Goal: Check status: Check status

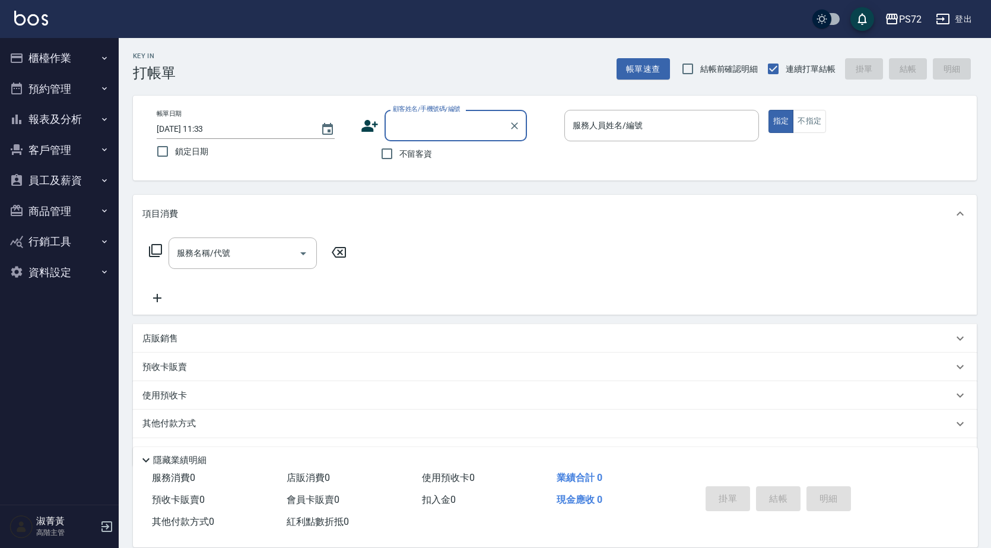
click at [55, 122] on button "報表及分析" at bounding box center [59, 119] width 109 height 31
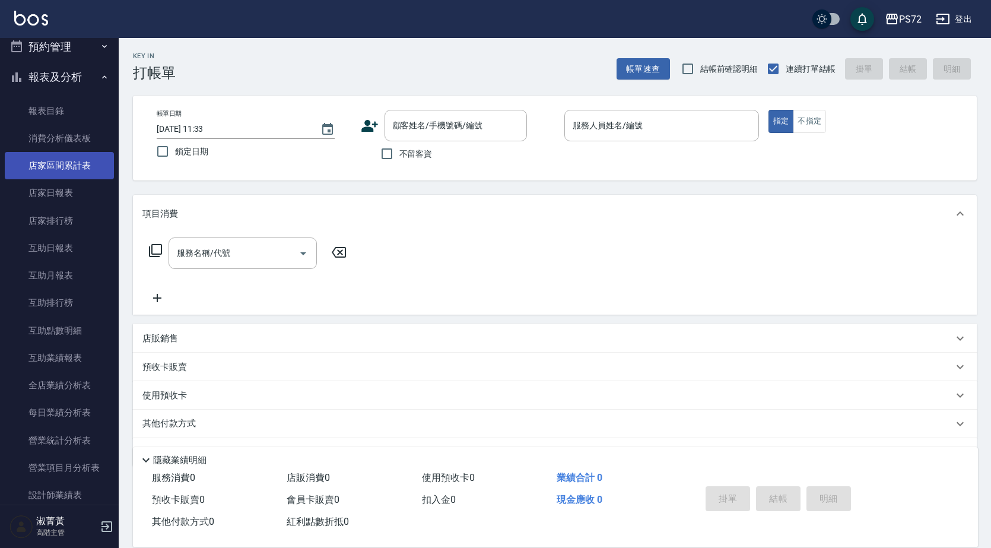
scroll to position [59, 0]
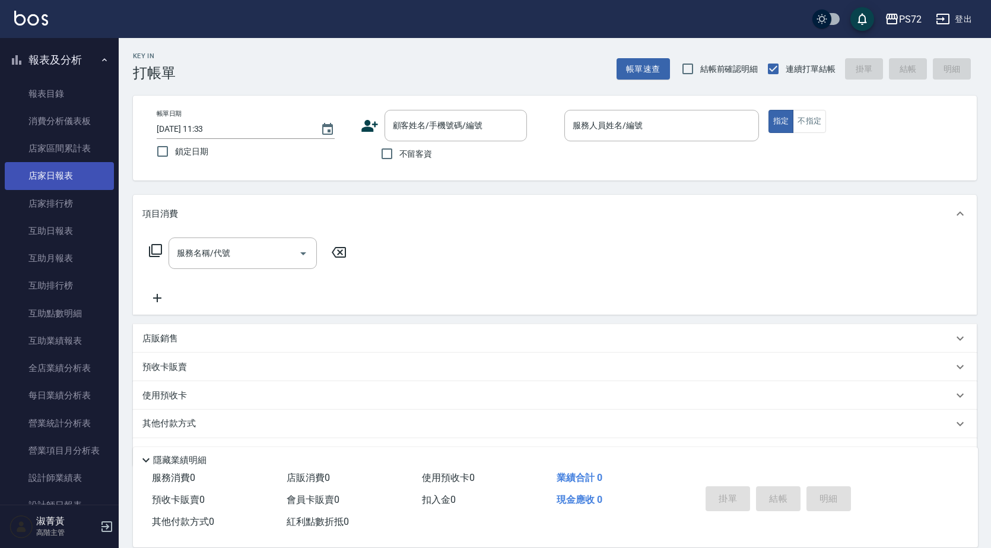
click at [47, 178] on link "店家日報表" at bounding box center [59, 175] width 109 height 27
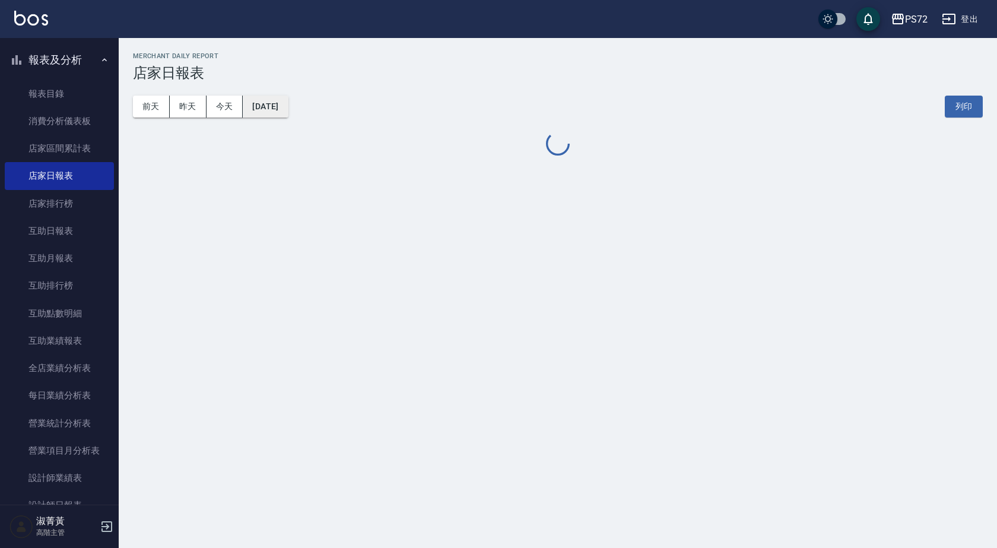
click at [288, 103] on button "[DATE]" at bounding box center [265, 107] width 45 height 22
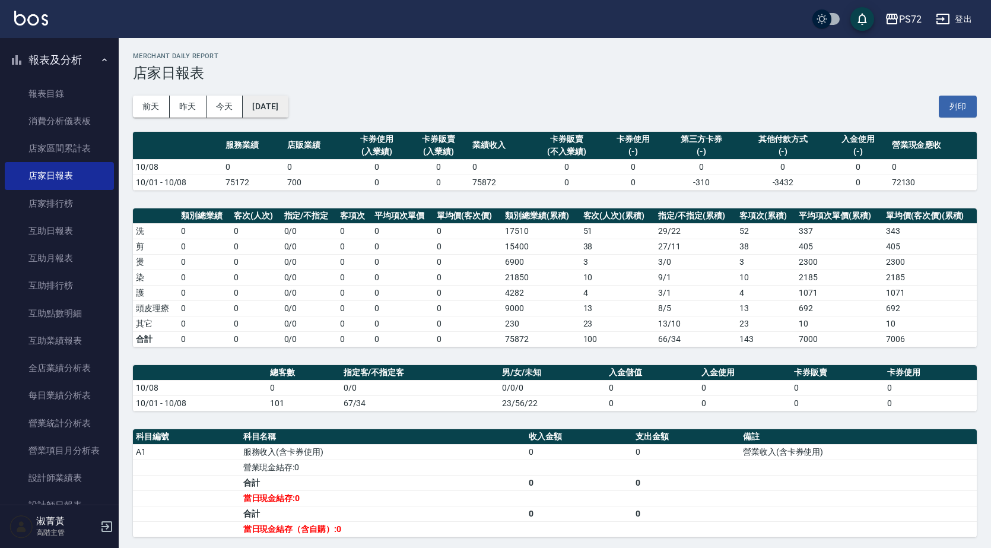
click at [288, 102] on button "[DATE]" at bounding box center [265, 107] width 45 height 22
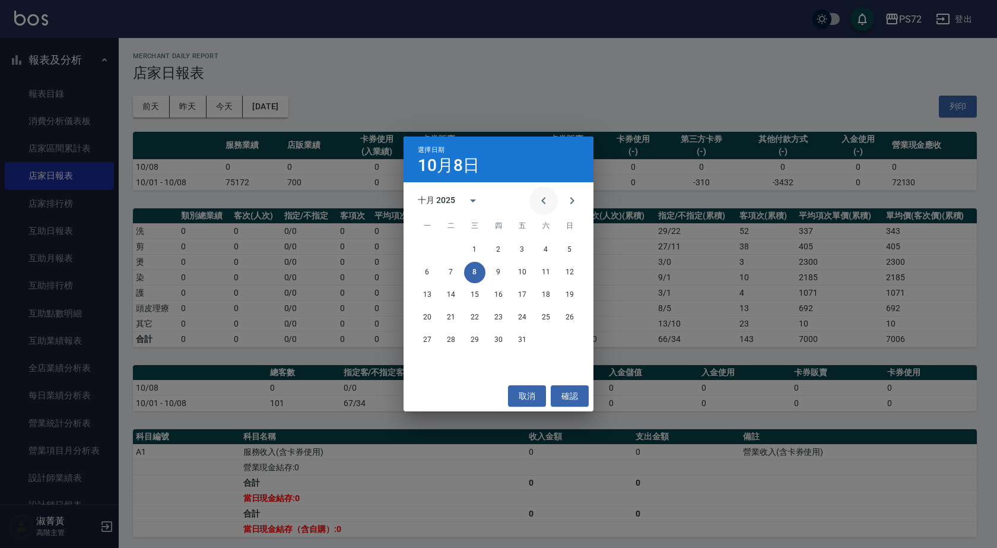
click at [551, 206] on button "Previous month" at bounding box center [543, 200] width 28 height 28
click at [441, 335] on button "30" at bounding box center [450, 339] width 21 height 21
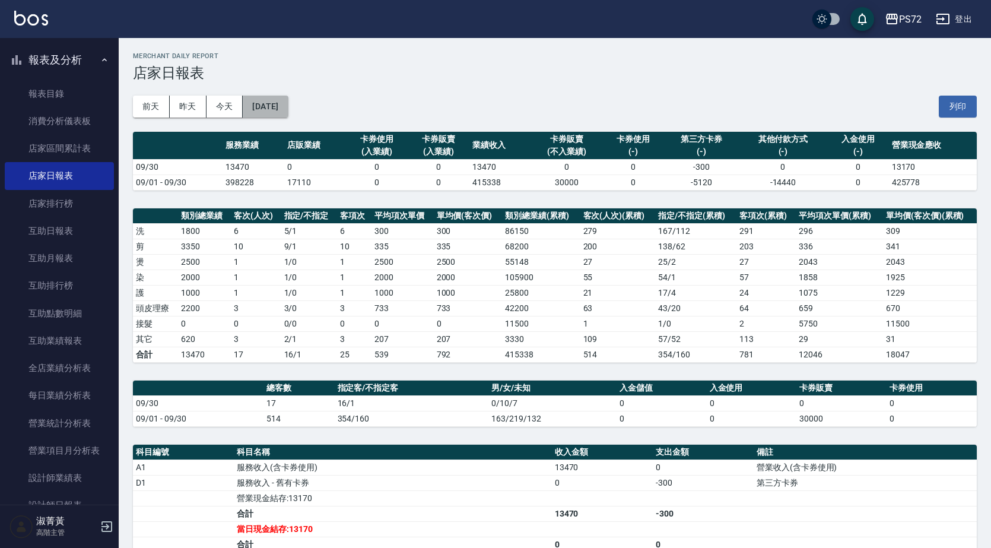
click at [288, 104] on button "[DATE]" at bounding box center [265, 107] width 45 height 22
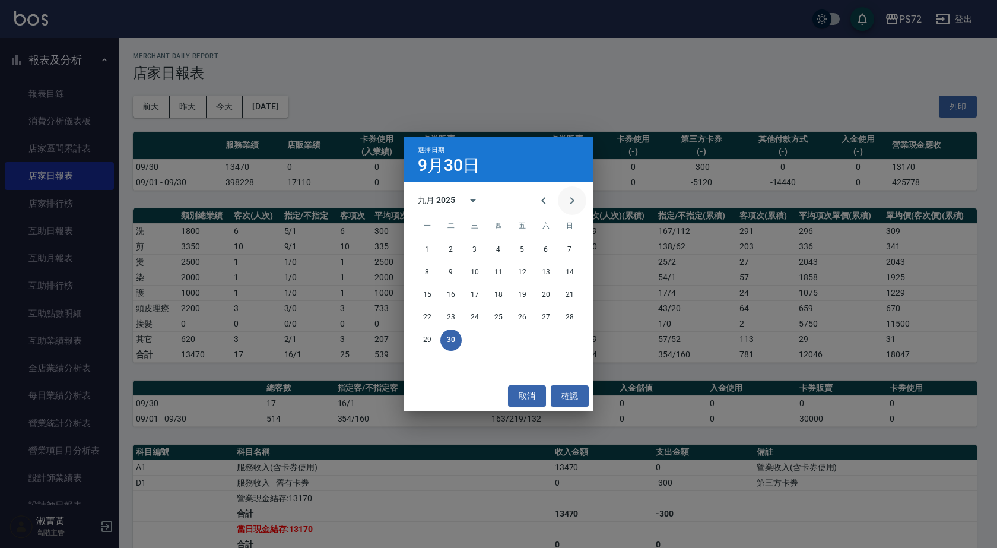
click at [571, 201] on icon "Next month" at bounding box center [572, 200] width 14 height 14
click at [479, 249] on button "1" at bounding box center [474, 249] width 21 height 21
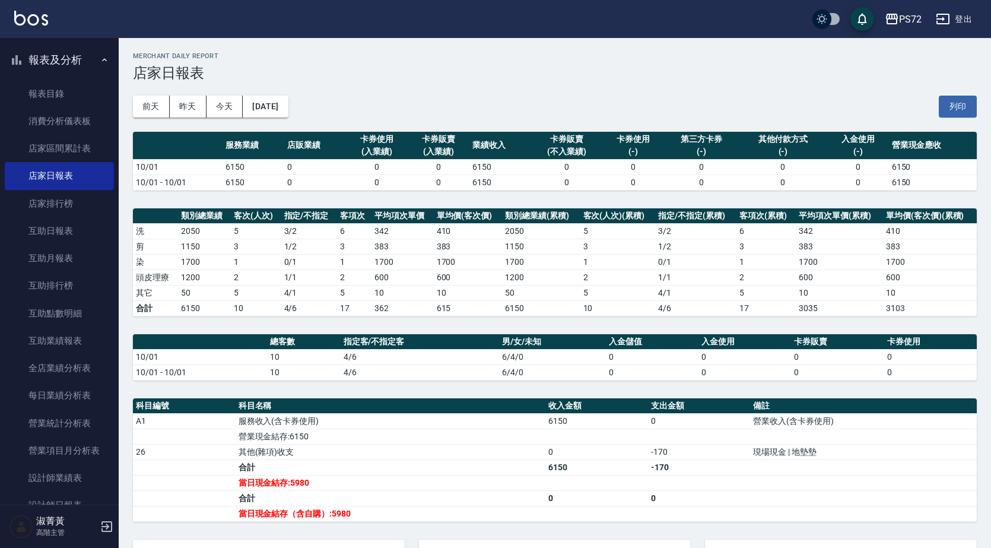
click at [287, 94] on div "[DATE] [DATE] [DATE] [DATE] 列印" at bounding box center [555, 106] width 844 height 50
click at [288, 101] on button "[DATE]" at bounding box center [265, 107] width 45 height 22
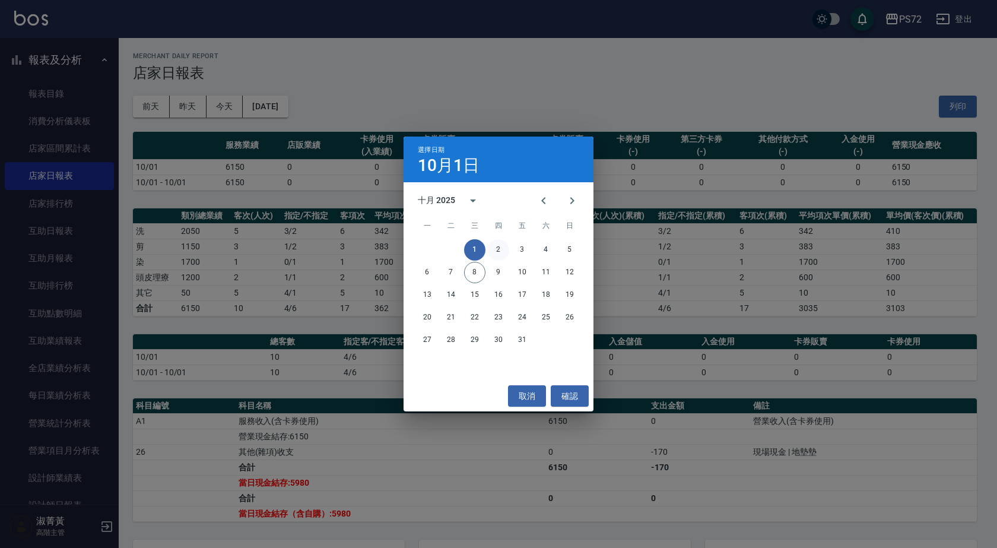
click at [498, 250] on button "2" at bounding box center [498, 249] width 21 height 21
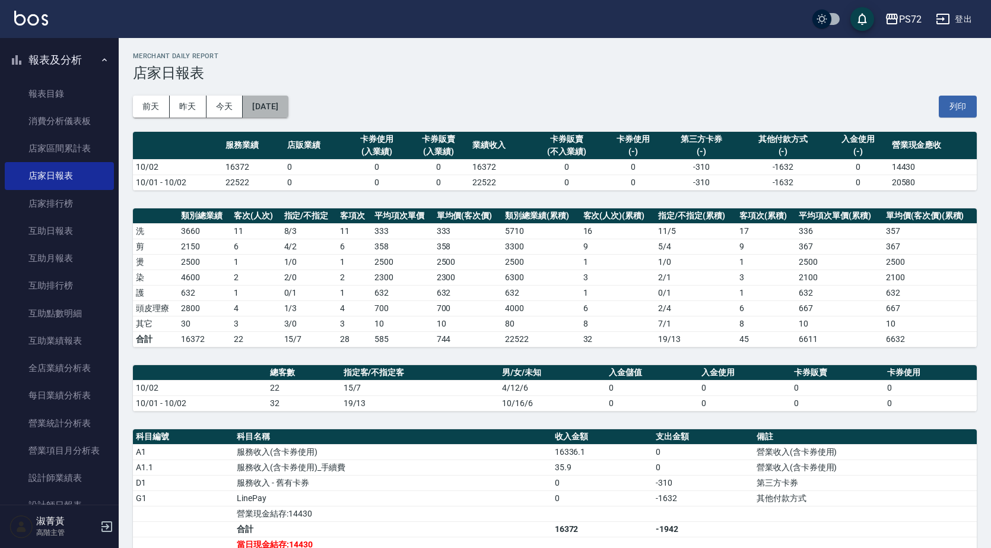
click at [288, 110] on button "[DATE]" at bounding box center [265, 107] width 45 height 22
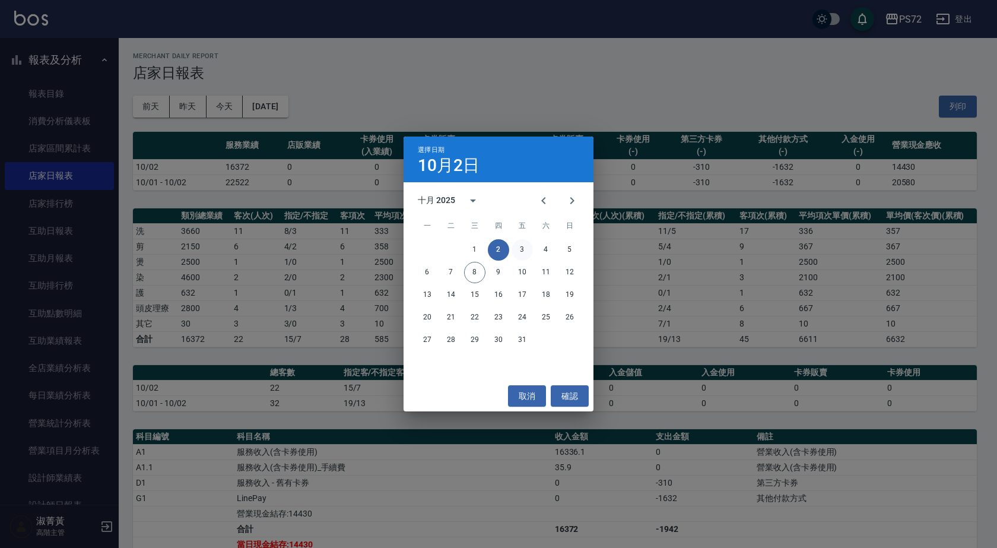
click at [524, 250] on button "3" at bounding box center [521, 249] width 21 height 21
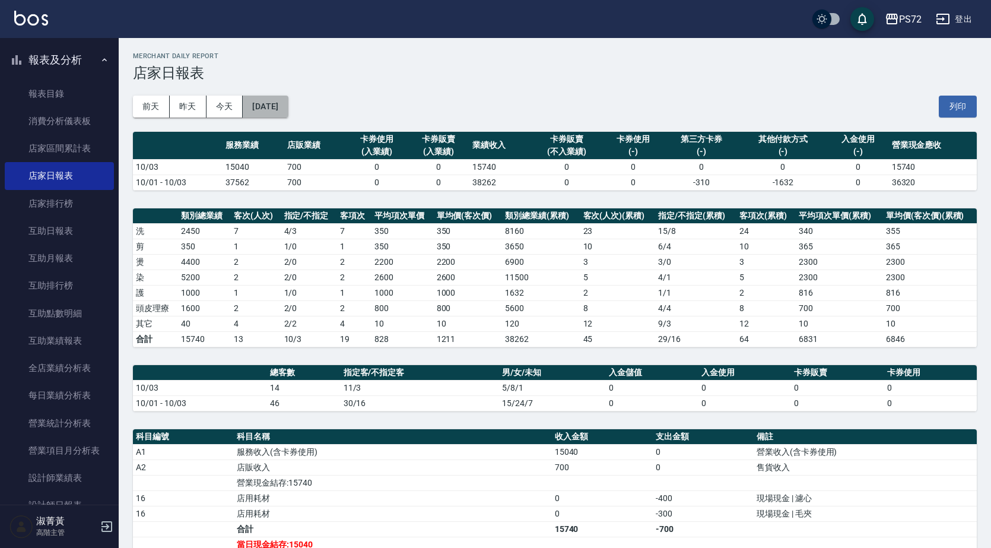
click at [288, 112] on button "[DATE]" at bounding box center [265, 107] width 45 height 22
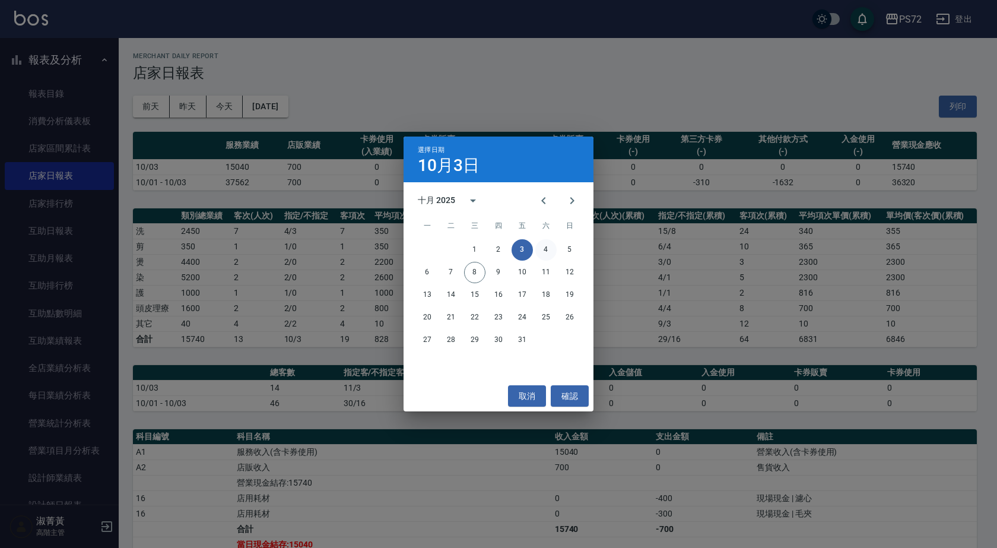
click at [551, 255] on button "4" at bounding box center [545, 249] width 21 height 21
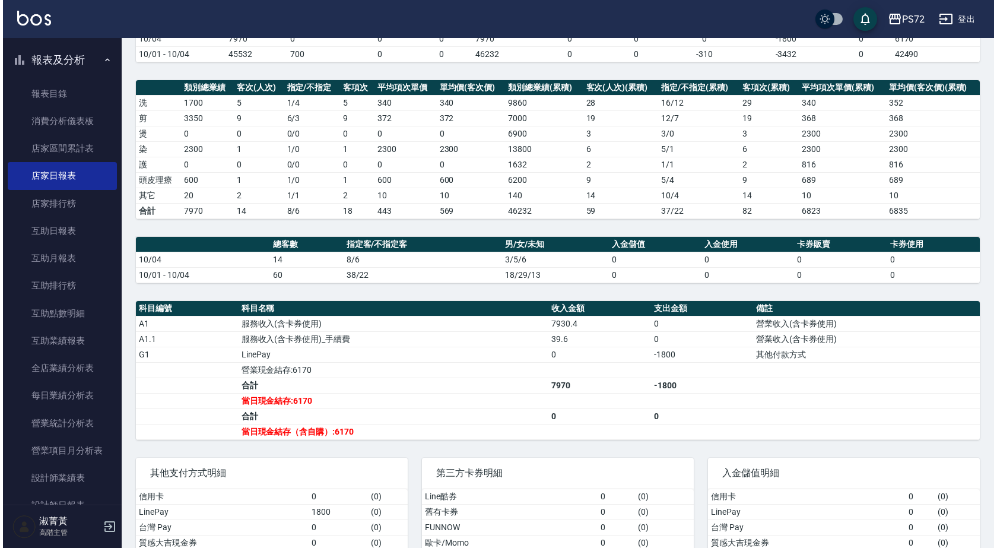
scroll to position [56, 0]
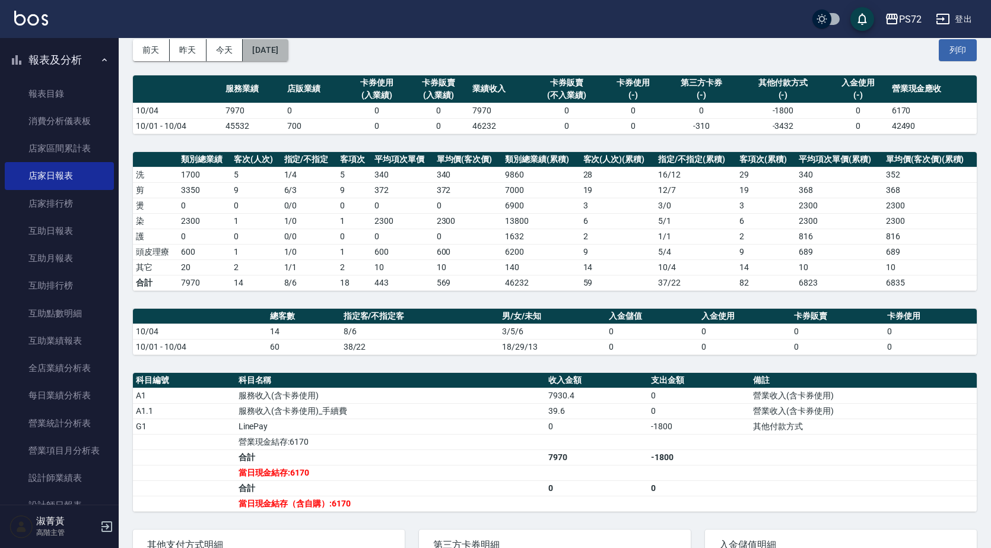
click at [280, 52] on button "[DATE]" at bounding box center [265, 50] width 45 height 22
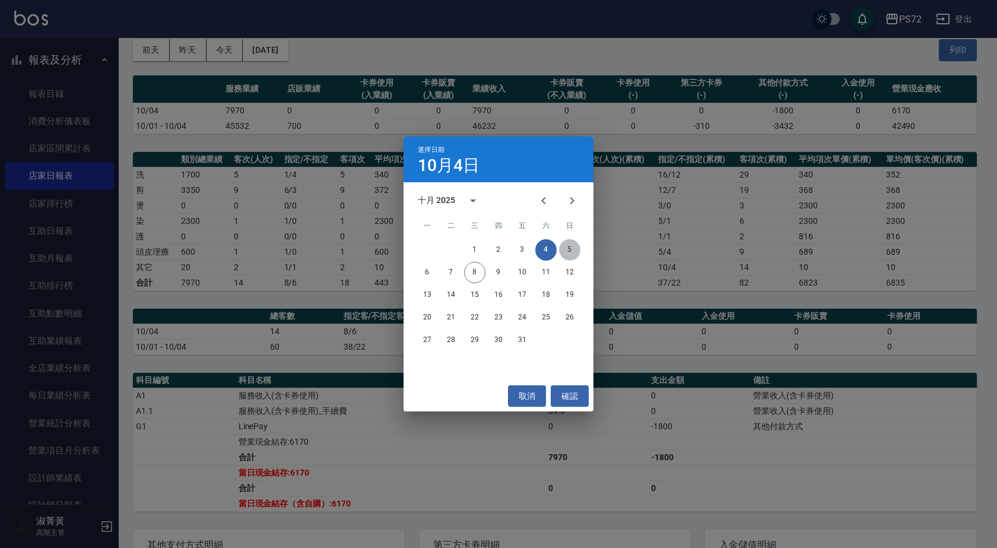
click at [571, 243] on button "5" at bounding box center [569, 249] width 21 height 21
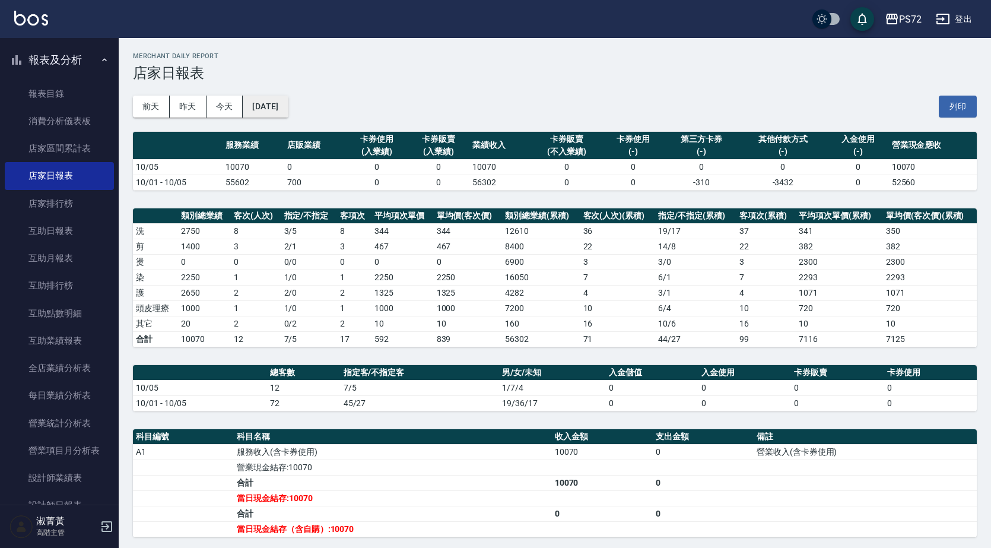
click at [288, 109] on button "[DATE]" at bounding box center [265, 107] width 45 height 22
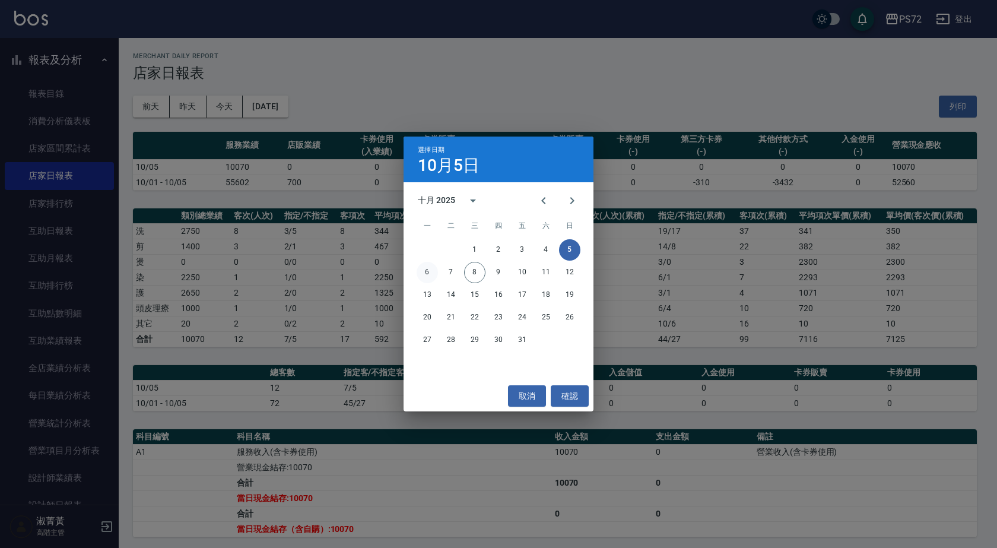
click at [427, 273] on button "6" at bounding box center [426, 272] width 21 height 21
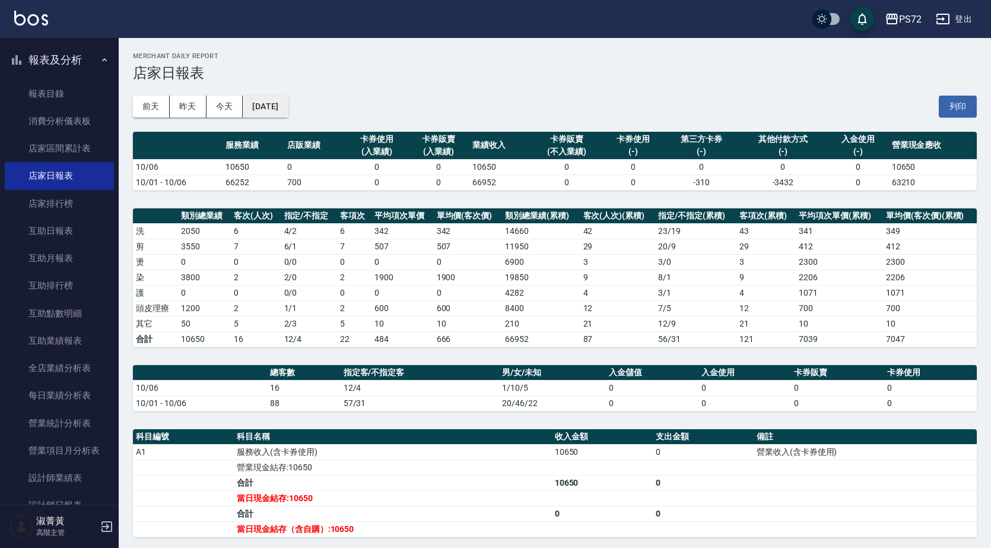
click at [288, 107] on button "[DATE]" at bounding box center [265, 107] width 45 height 22
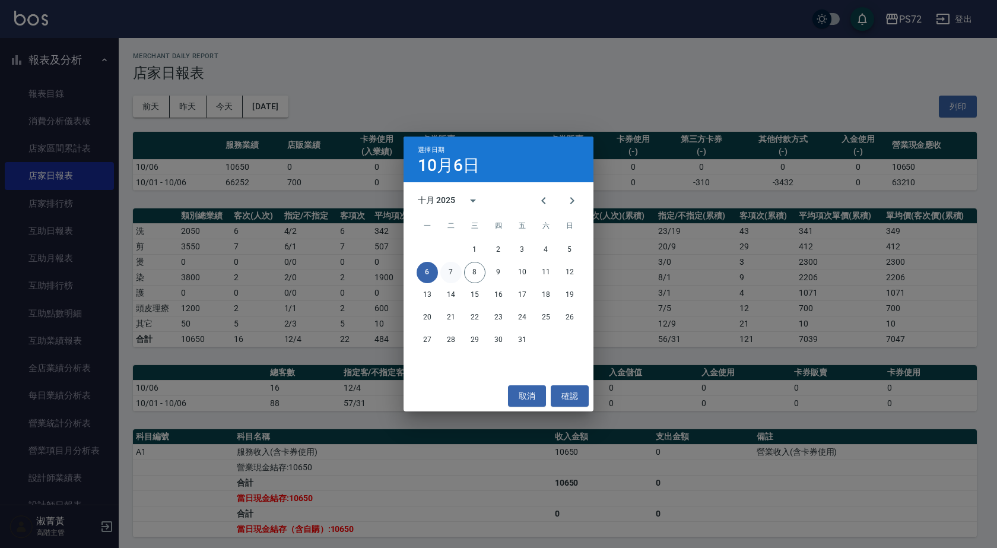
click at [454, 271] on button "7" at bounding box center [450, 272] width 21 height 21
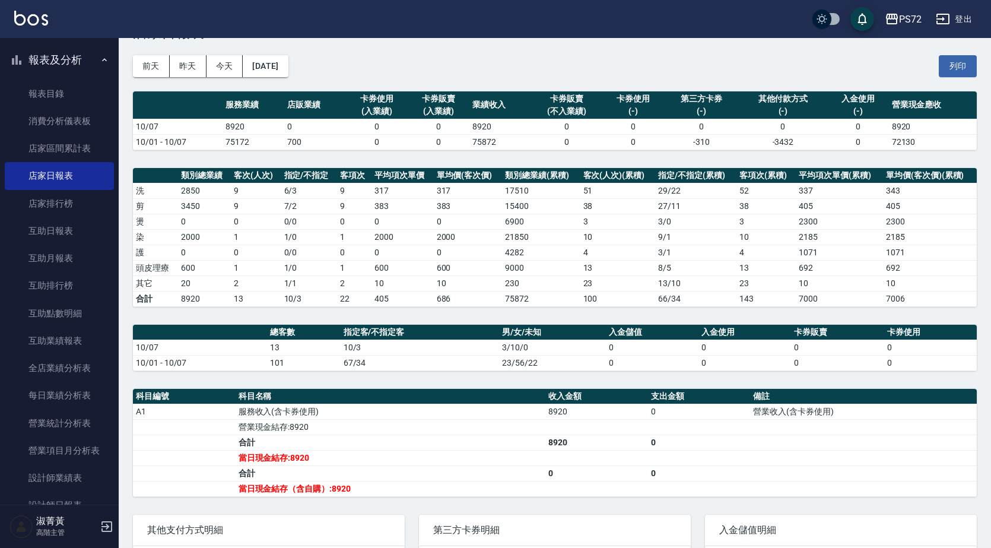
scroll to position [59, 0]
